Goal: Task Accomplishment & Management: Use online tool/utility

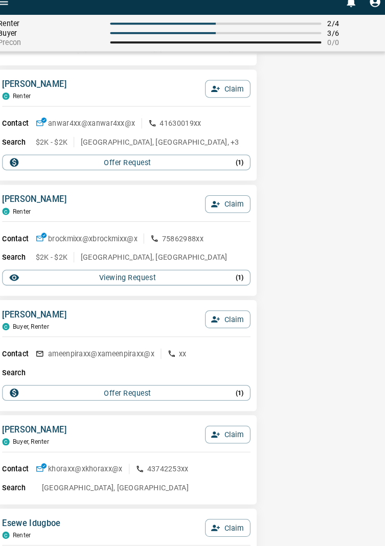
scroll to position [1208, 0]
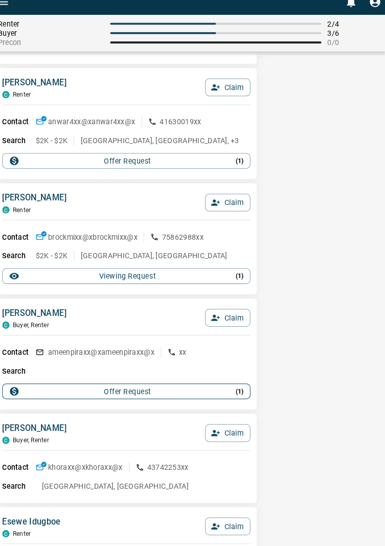
click at [244, 397] on p "( 1 )" at bounding box center [242, 394] width 8 height 9
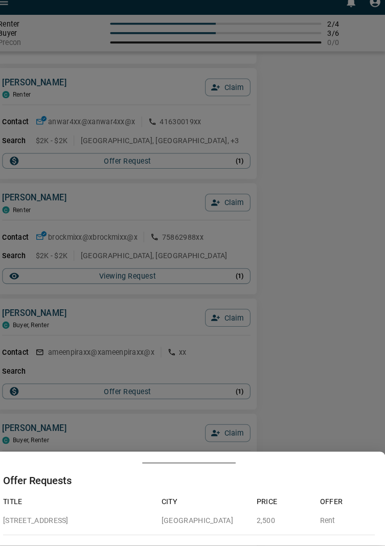
click at [324, 358] on div at bounding box center [192, 273] width 385 height 546
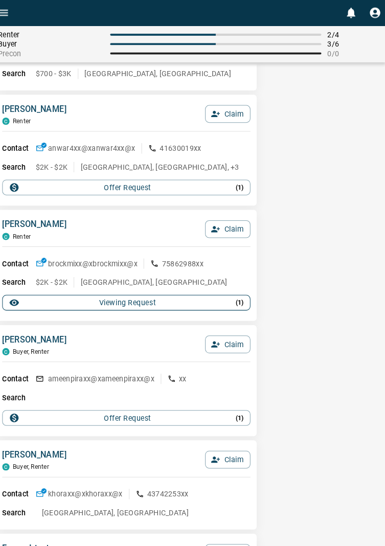
click at [243, 296] on p "( 1 )" at bounding box center [242, 296] width 8 height 9
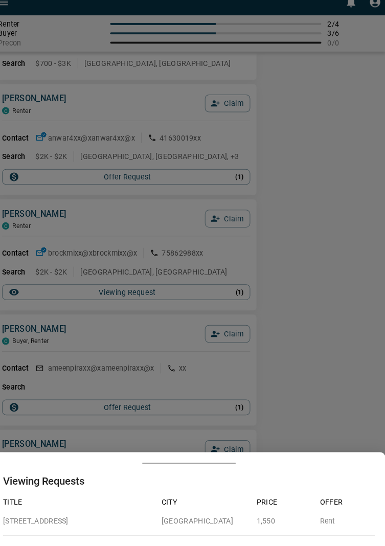
click at [315, 302] on div at bounding box center [192, 273] width 385 height 546
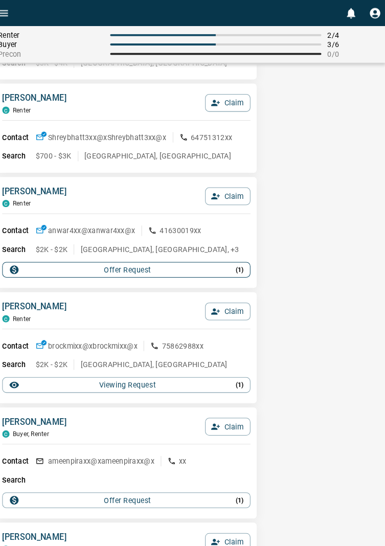
click at [218, 263] on div "Offer Request ( 1 )" at bounding box center [131, 264] width 230 height 10
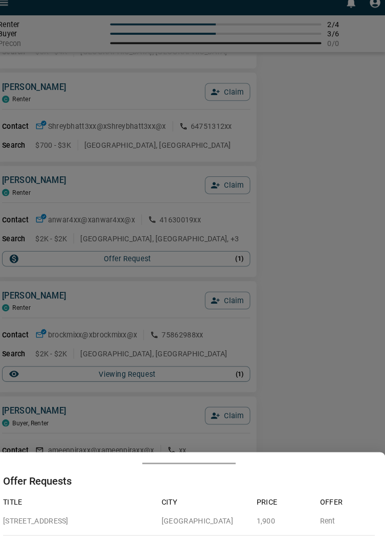
click at [309, 283] on div at bounding box center [192, 273] width 385 height 546
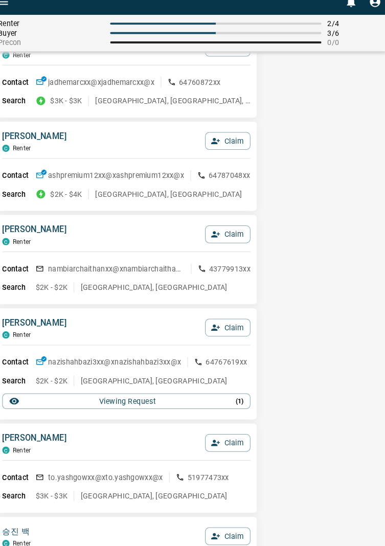
scroll to position [1773, 0]
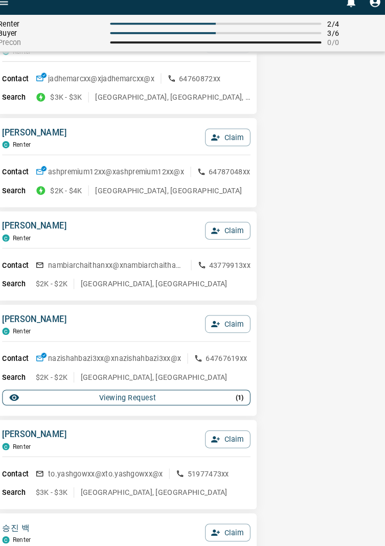
click at [242, 406] on button "Viewing Request ( 1 )" at bounding box center [130, 400] width 243 height 15
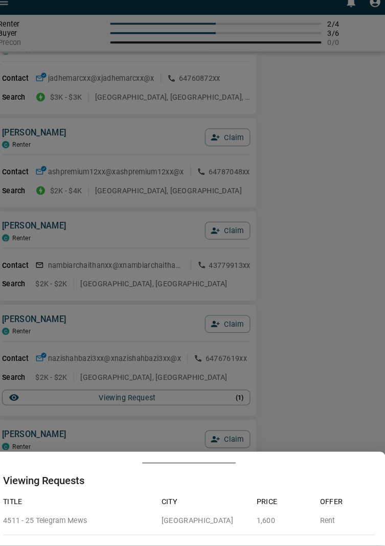
click at [314, 378] on div at bounding box center [192, 273] width 385 height 546
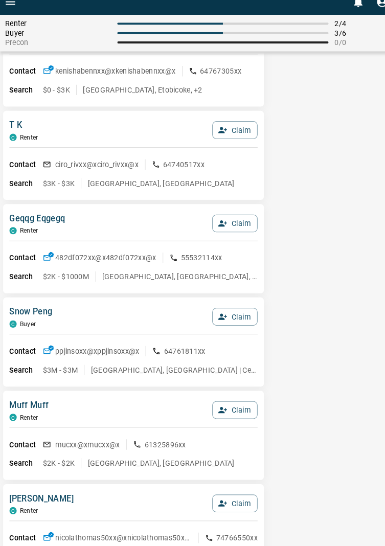
scroll to position [6158, 0]
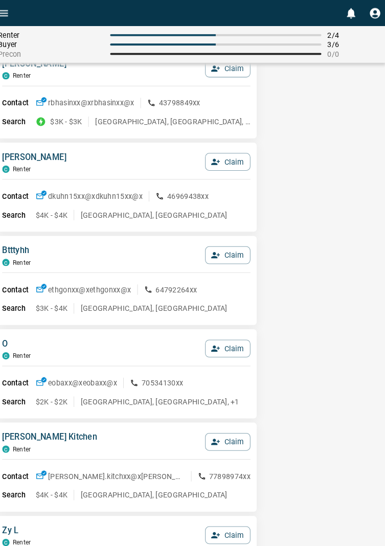
scroll to position [0, 0]
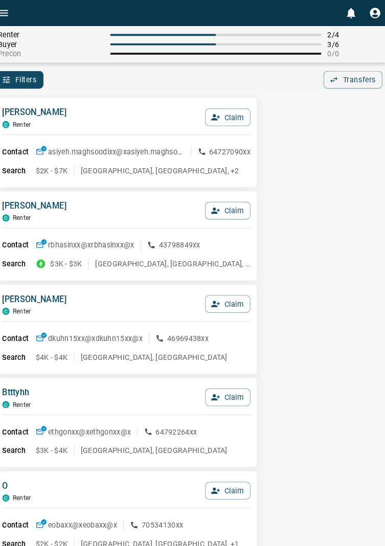
click at [33, 73] on button "Filters" at bounding box center [26, 78] width 47 height 17
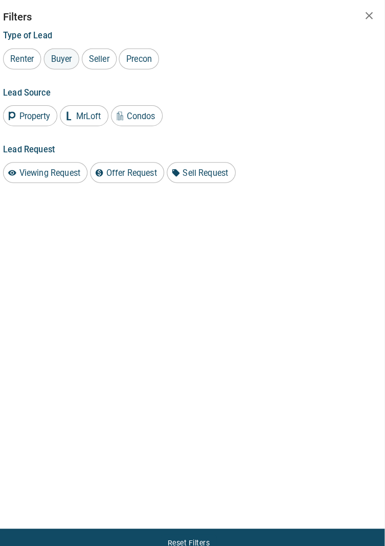
click at [74, 59] on span "Buyer" at bounding box center [68, 58] width 28 height 10
click at [369, 16] on icon "button" at bounding box center [369, 15] width 12 height 12
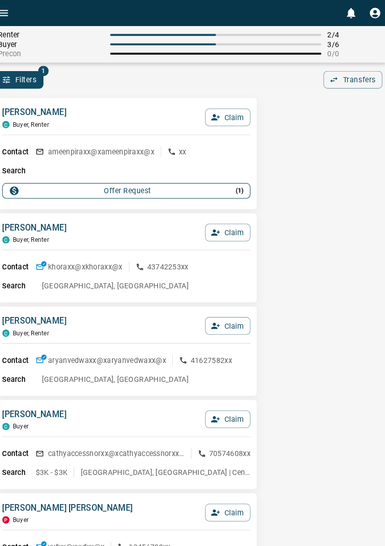
click at [245, 185] on p "( 1 )" at bounding box center [242, 187] width 8 height 9
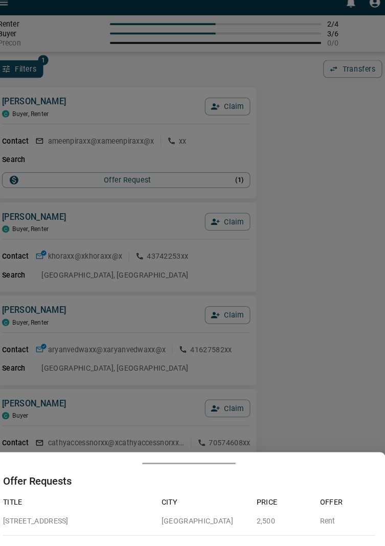
click at [323, 240] on div at bounding box center [192, 273] width 385 height 546
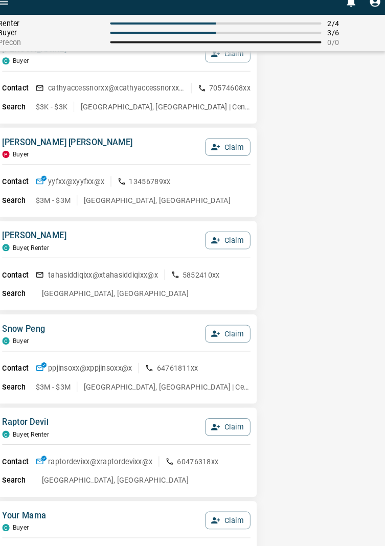
scroll to position [349, 0]
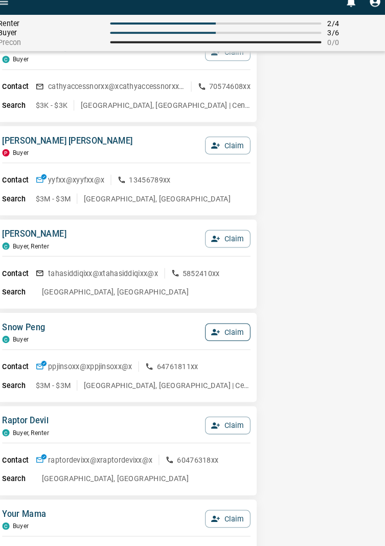
click at [247, 337] on button "Claim" at bounding box center [230, 336] width 44 height 17
click at [240, 335] on button "Confirm Claim" at bounding box center [215, 336] width 73 height 17
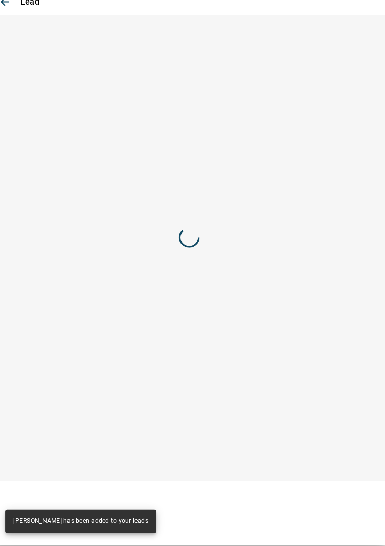
scroll to position [0, 0]
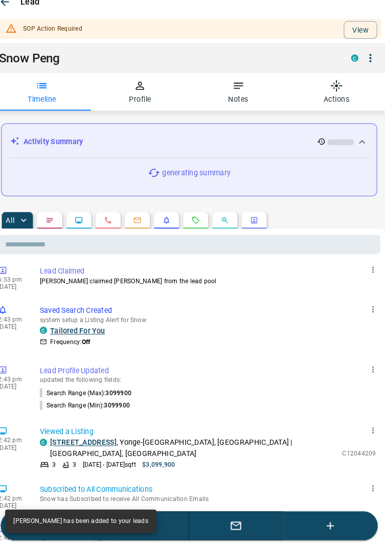
click at [148, 100] on icon "button" at bounding box center [144, 95] width 12 height 12
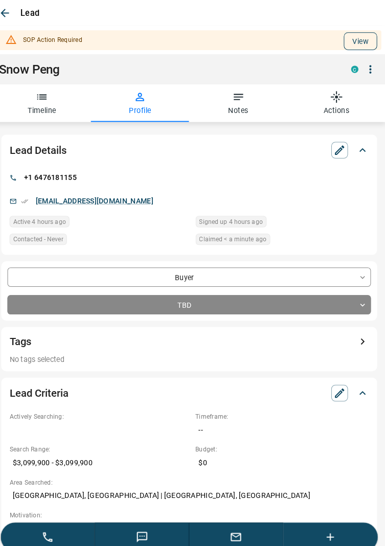
click at [360, 40] on button "View" at bounding box center [360, 40] width 33 height 17
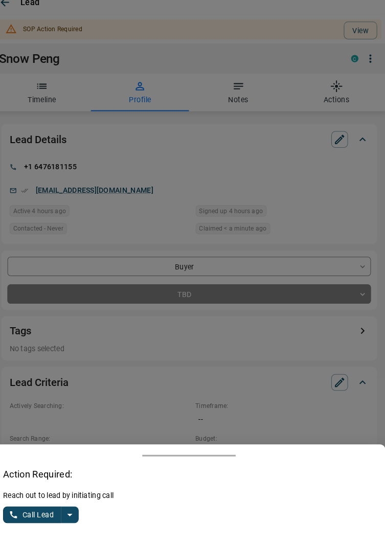
click at [76, 521] on icon "split button" at bounding box center [76, 515] width 12 height 12
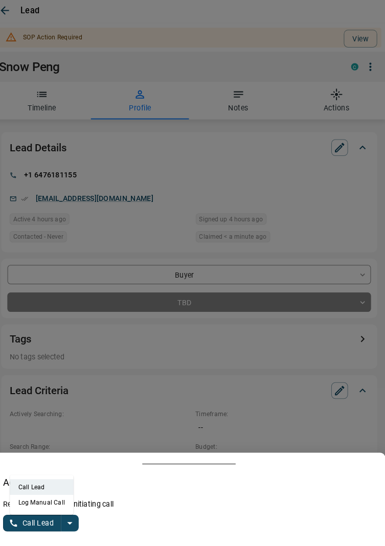
click at [64, 498] on li "Log Manual Call" at bounding box center [48, 495] width 62 height 15
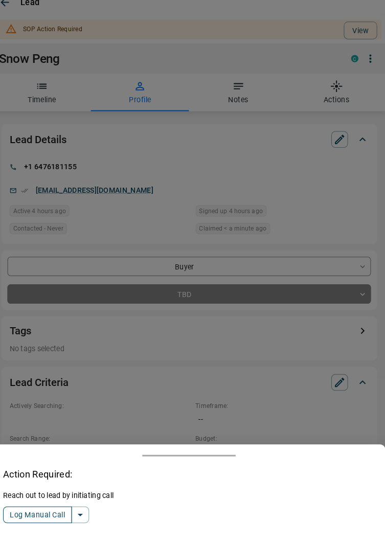
click at [31, 522] on button "Log Manual Call" at bounding box center [43, 515] width 67 height 16
click at [22, 522] on button "Yes" at bounding box center [20, 516] width 20 height 16
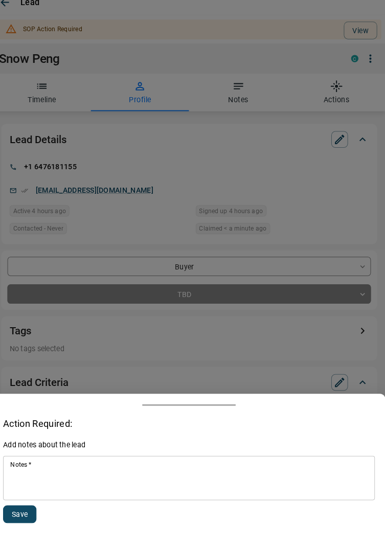
click at [111, 470] on textarea "Notes   *" at bounding box center [192, 479] width 350 height 35
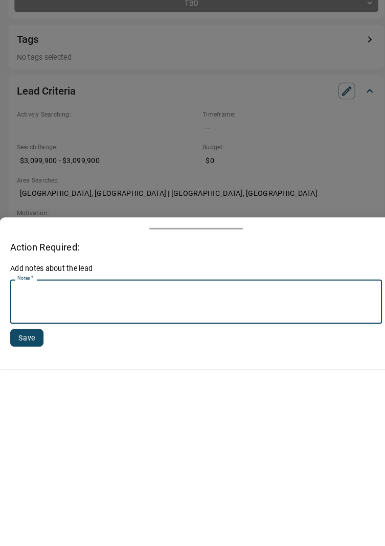
scroll to position [115, 0]
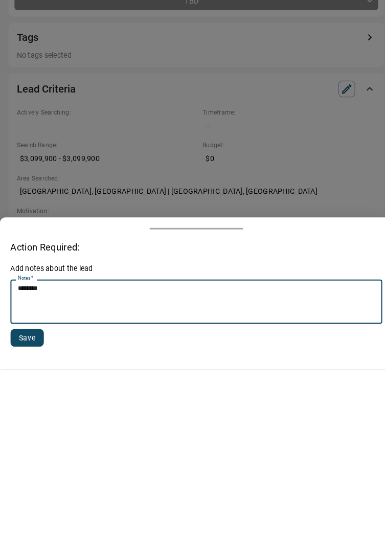
type textarea "*******"
click at [29, 513] on button "Save" at bounding box center [26, 514] width 33 height 17
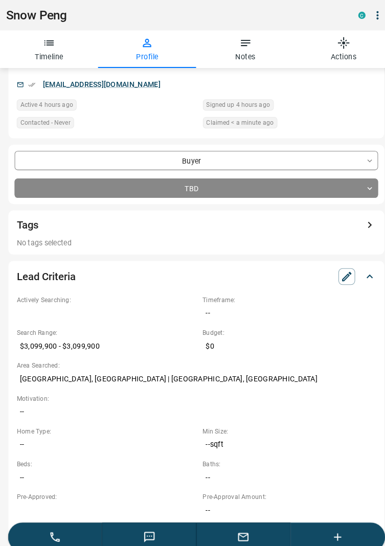
scroll to position [0, 0]
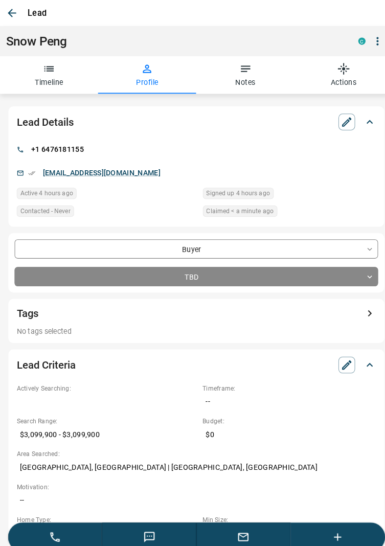
click at [10, 8] on icon "button" at bounding box center [12, 13] width 12 height 12
